Goal: Obtain resource: Obtain resource

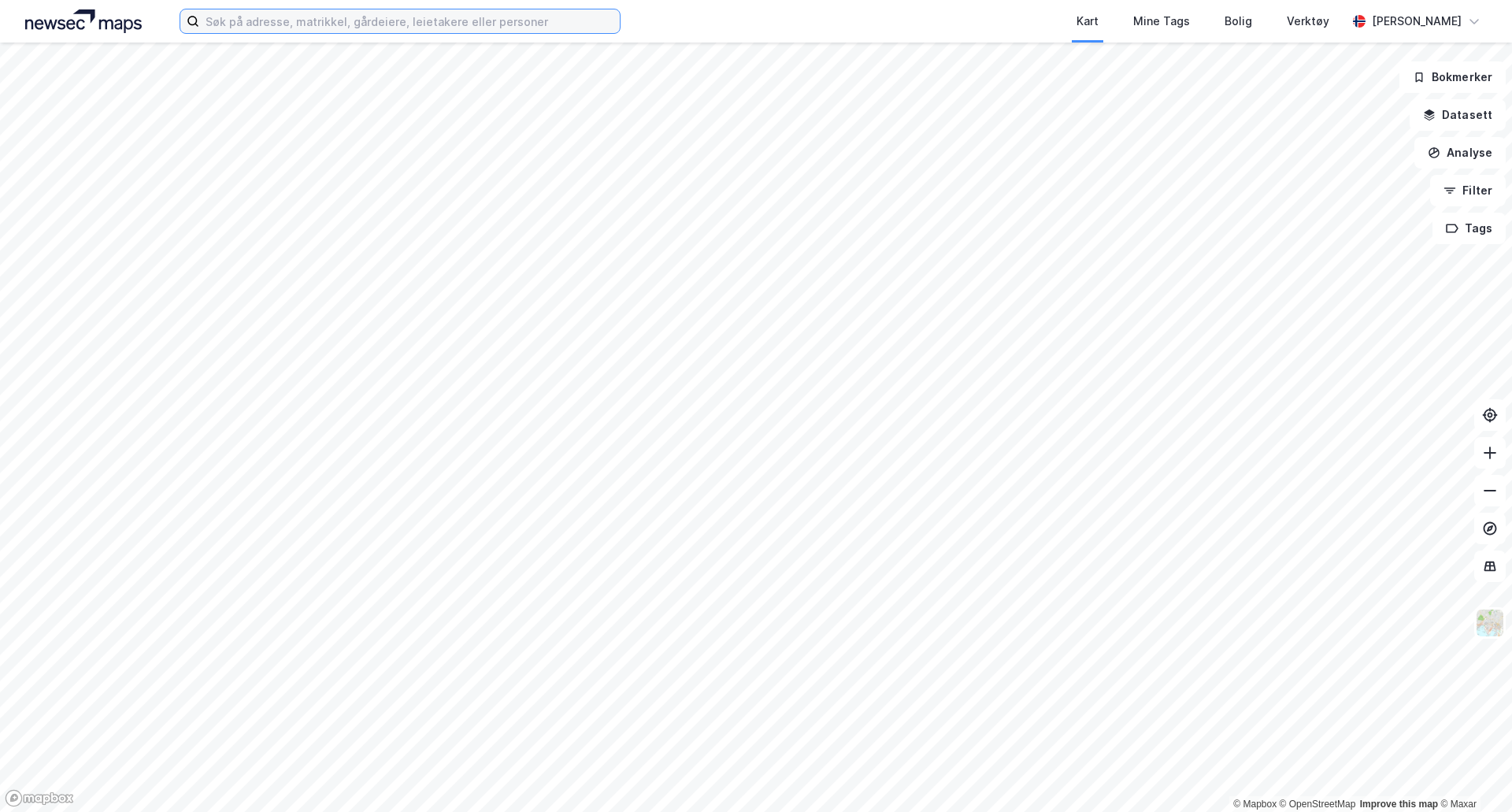
click at [240, 28] on input at bounding box center [410, 21] width 421 height 23
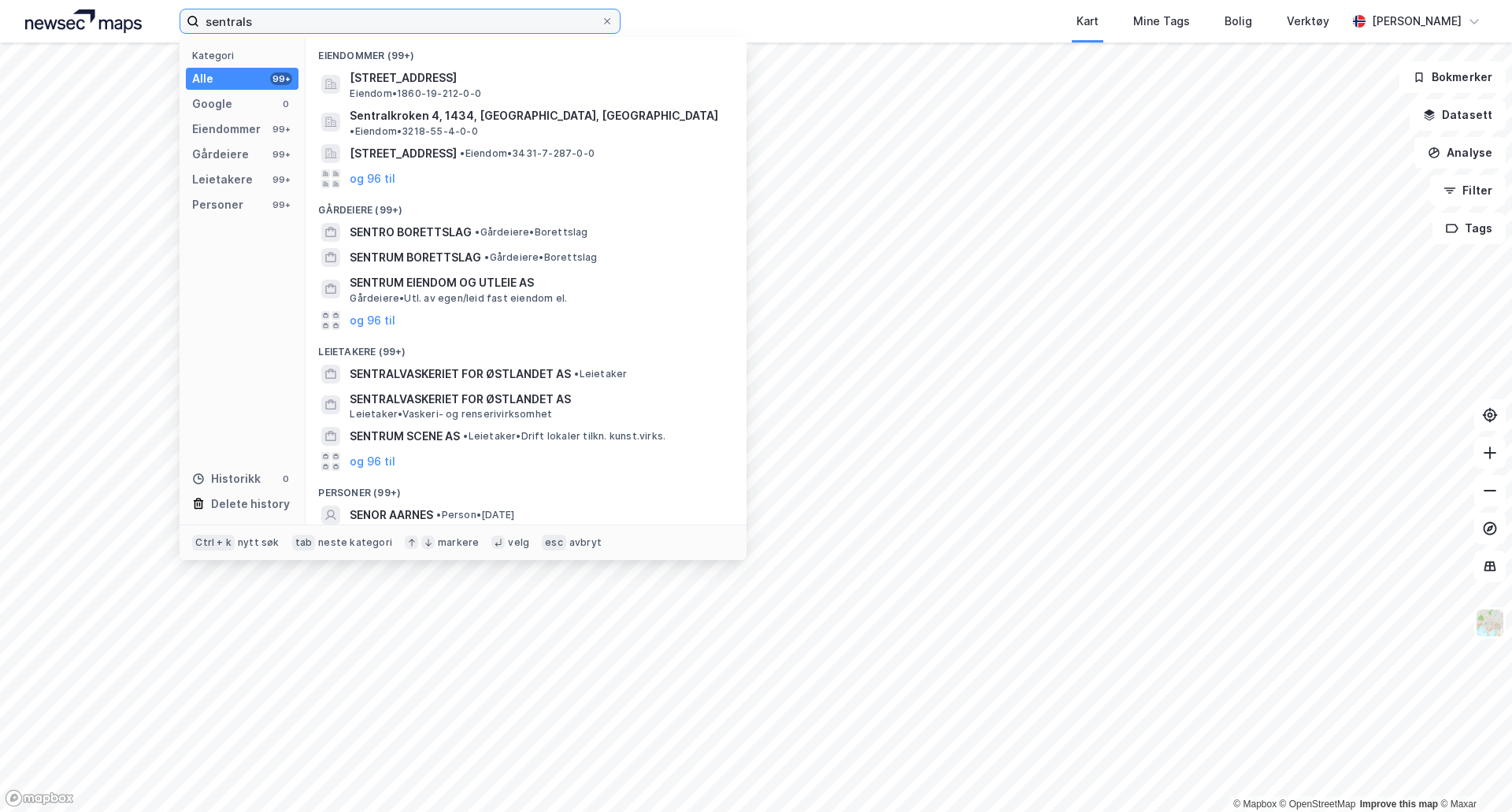
type input "sentralsy"
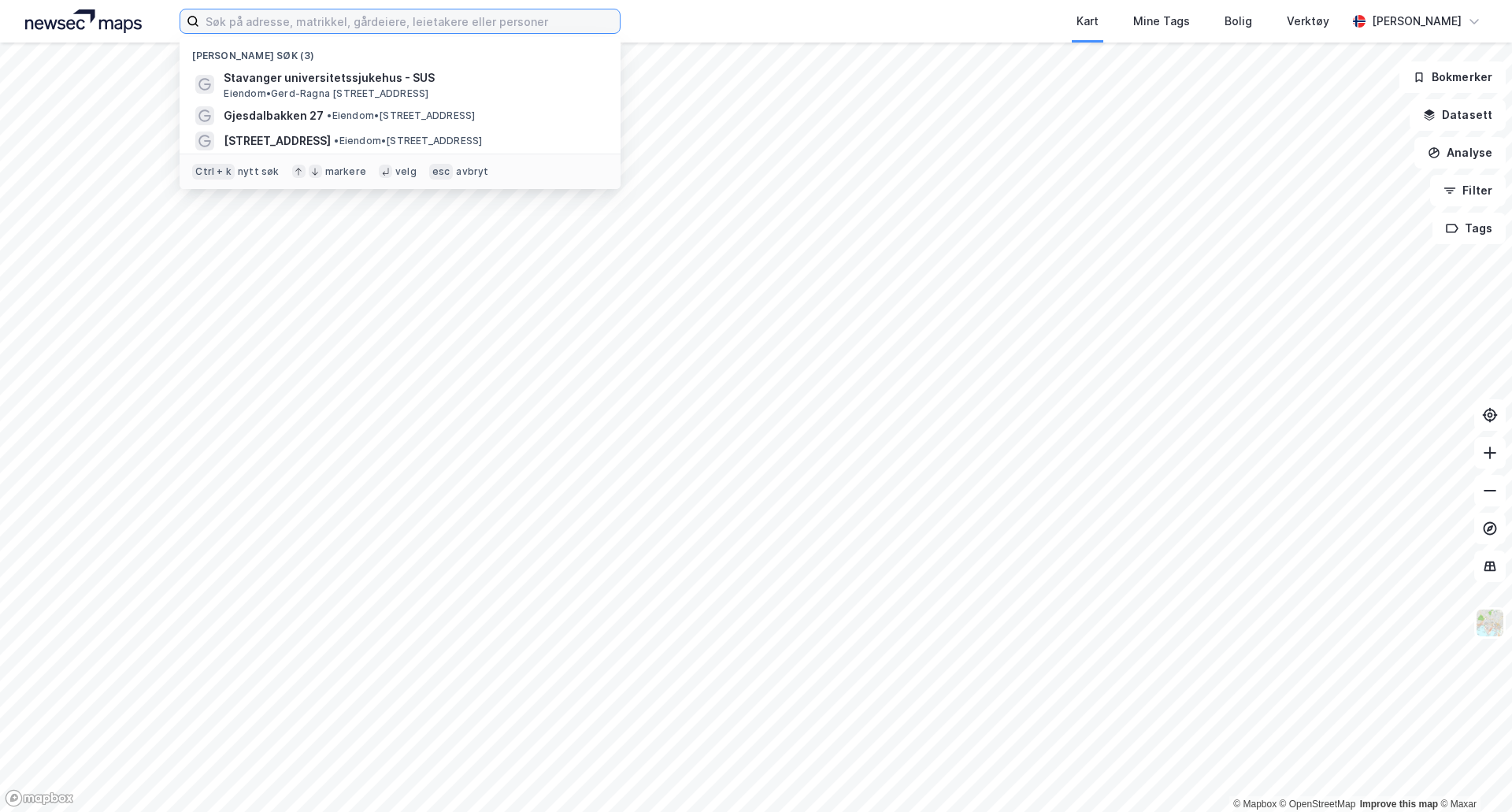
click at [223, 23] on input at bounding box center [410, 21] width 421 height 23
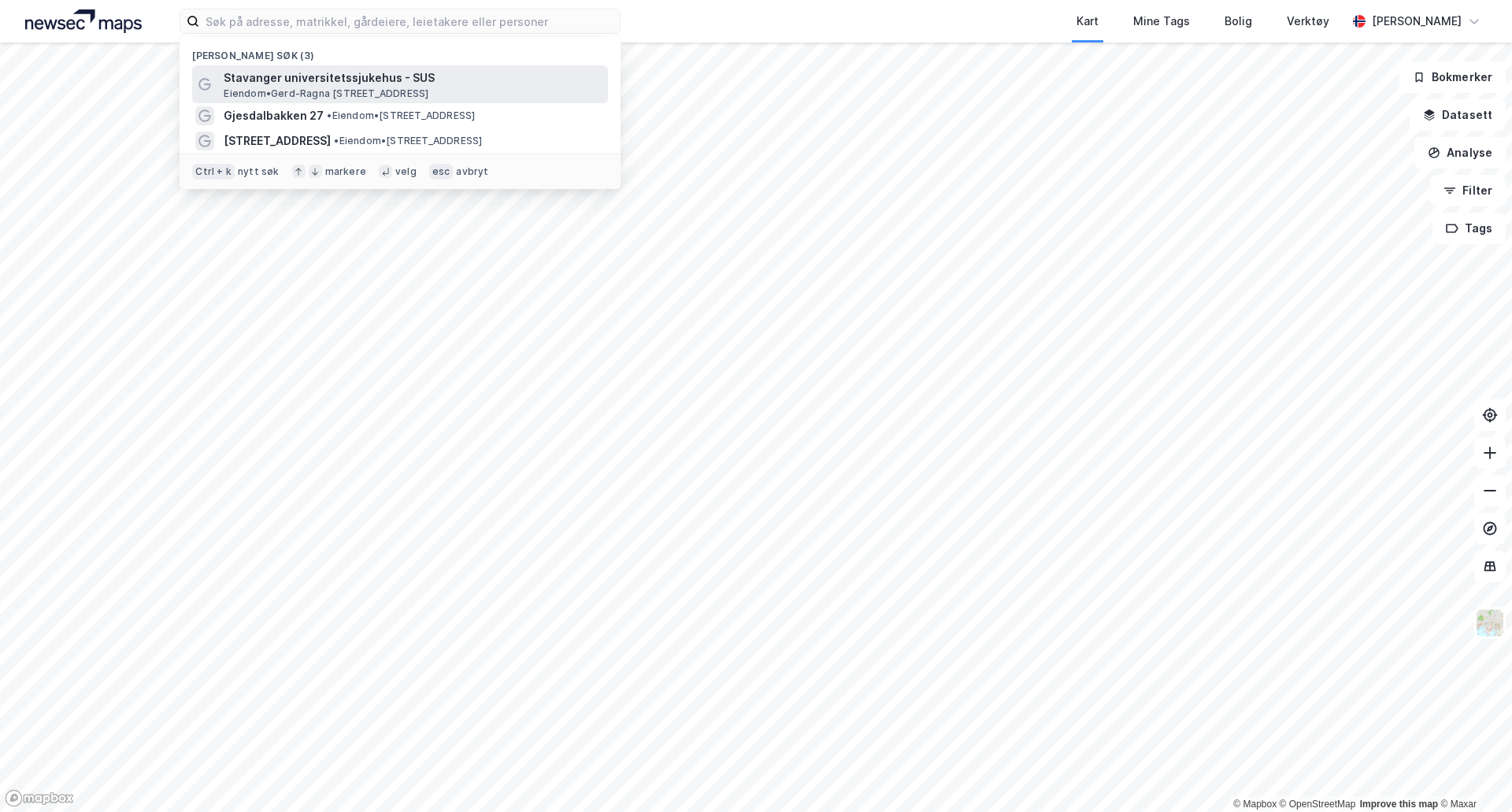
click at [265, 72] on span "Stavanger universitetssjukehus - SUS" at bounding box center [413, 78] width 378 height 19
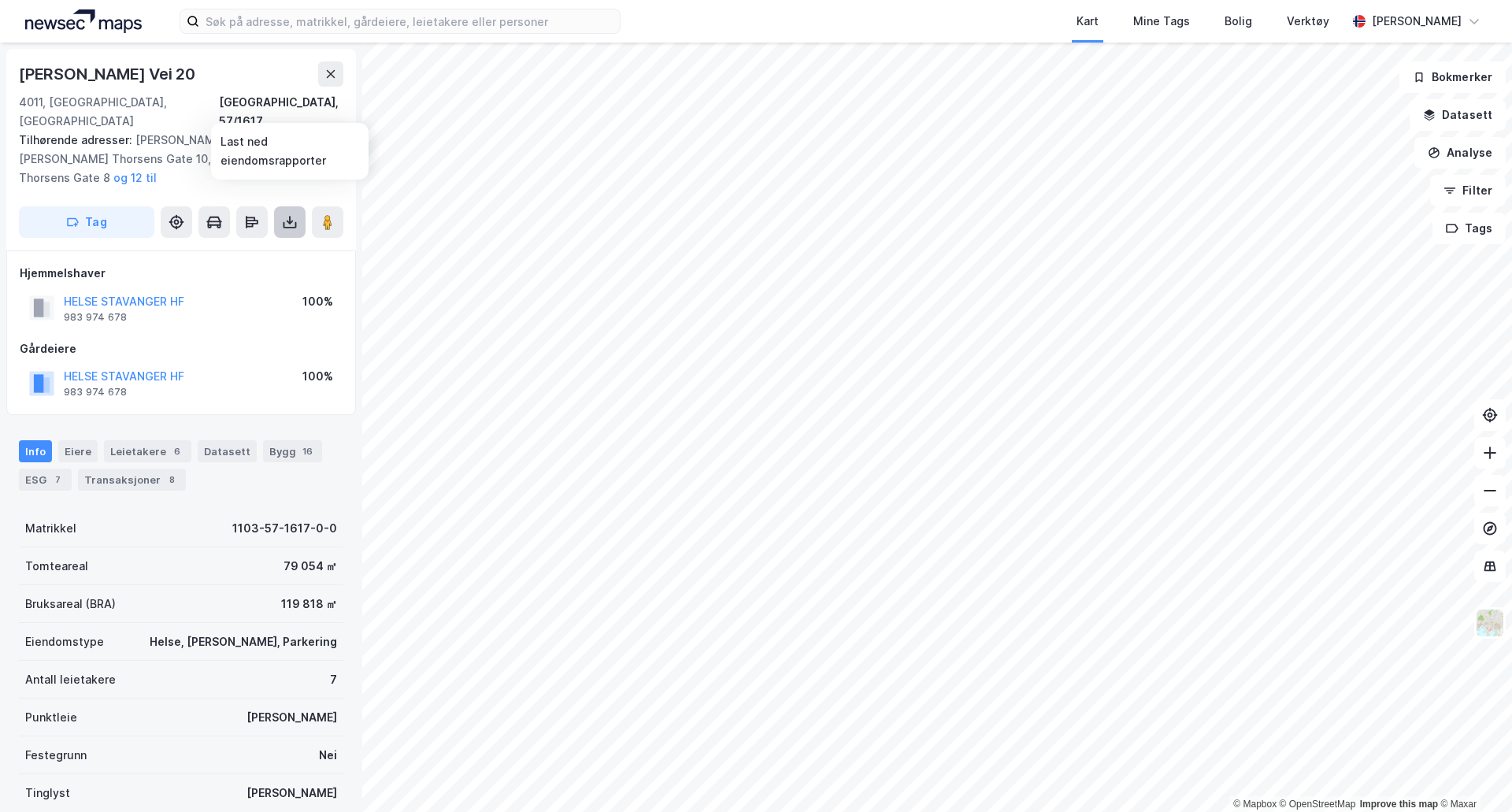
click at [285, 221] on icon at bounding box center [290, 224] width 14 height 6
click at [243, 247] on div "Last ned grunnbok" at bounding box center [211, 254] width 91 height 13
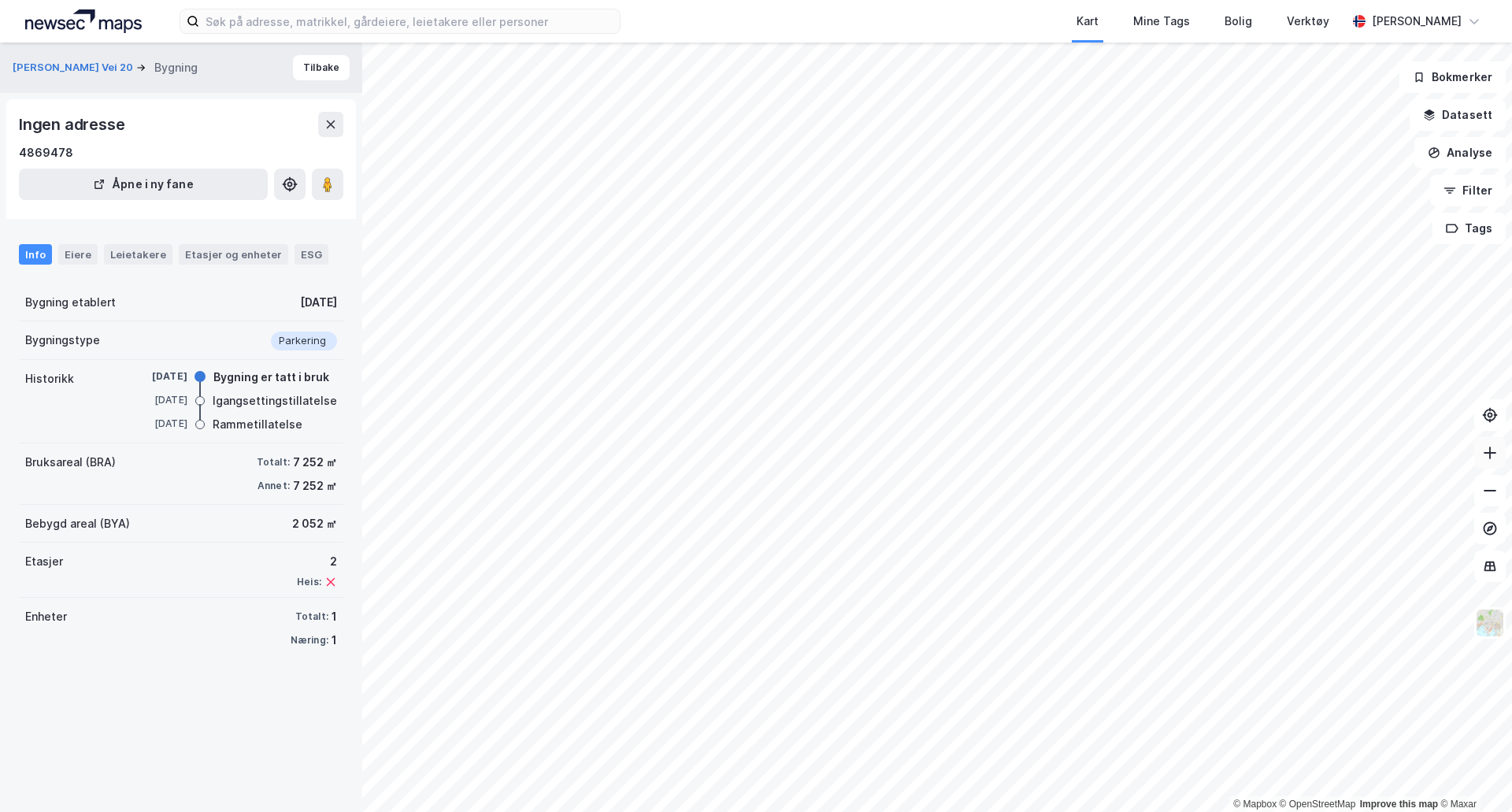
click at [1493, 449] on icon at bounding box center [1489, 453] width 15 height 15
